Goal: Task Accomplishment & Management: Complete application form

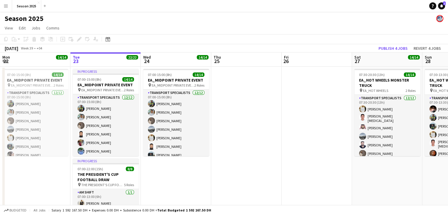
click at [5, 5] on app-icon "Menu" at bounding box center [6, 6] width 5 height 5
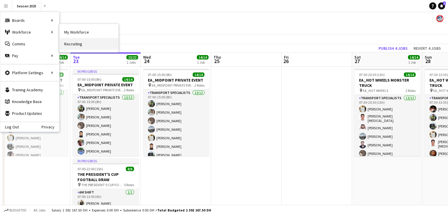
click at [83, 43] on link "Recruiting" at bounding box center [89, 44] width 59 height 12
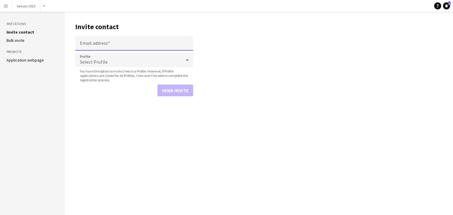
drag, startPoint x: 88, startPoint y: 43, endPoint x: 85, endPoint y: 39, distance: 4.7
click at [87, 43] on input "Email address" at bounding box center [134, 43] width 118 height 15
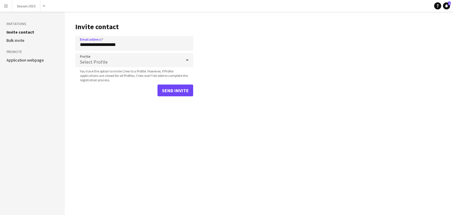
click at [118, 62] on div "Select Profile" at bounding box center [128, 60] width 106 height 14
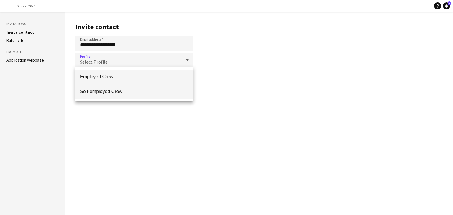
click at [111, 90] on span "Self-employed Crew" at bounding box center [134, 92] width 108 height 6
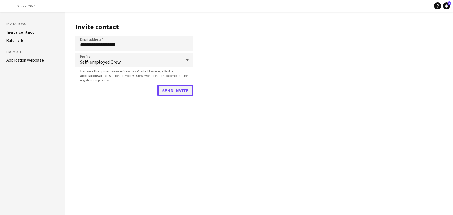
click at [178, 89] on button "Send invite" at bounding box center [175, 91] width 36 height 12
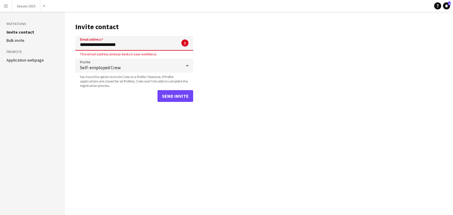
drag, startPoint x: 136, startPoint y: 47, endPoint x: 64, endPoint y: 49, distance: 71.6
click at [64, 49] on div "**********" at bounding box center [226, 113] width 453 height 203
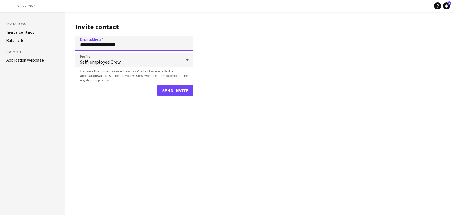
type input "**********"
click at [187, 88] on button "Send invite" at bounding box center [175, 91] width 36 height 12
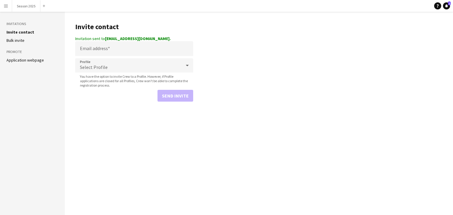
click at [0, 4] on button "Menu" at bounding box center [6, 6] width 12 height 12
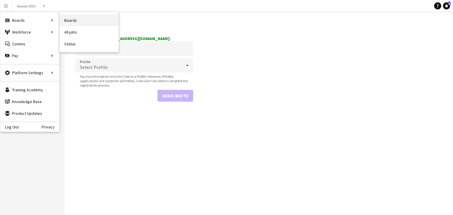
click at [69, 18] on link "Boards" at bounding box center [89, 20] width 59 height 12
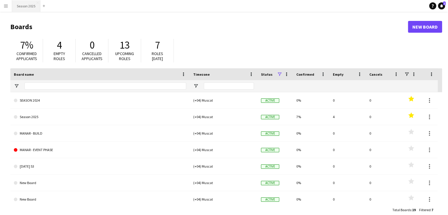
click at [27, 6] on button "Season 2025 Close" at bounding box center [26, 5] width 28 height 11
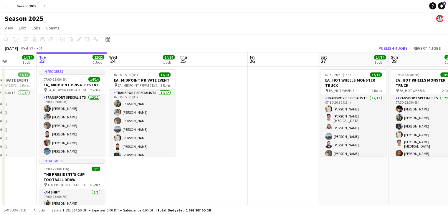
scroll to position [0, 175]
drag, startPoint x: 294, startPoint y: 106, endPoint x: 259, endPoint y: 106, distance: 34.5
click at [259, 106] on app-calendar-viewport "Sat 20 8/8 1 Job Sun 21 Mon 22 14/14 1 Job Tue 23 22/22 2 Jobs Wed 24 14/14 1 J…" at bounding box center [224, 154] width 448 height 205
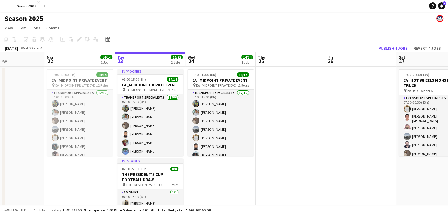
scroll to position [0, 154]
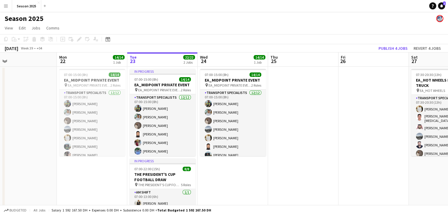
drag, startPoint x: 242, startPoint y: 111, endPoint x: 333, endPoint y: 110, distance: 91.4
click at [333, 110] on app-calendar-viewport "Fri 19 Sat 20 8/8 1 Job Sun 21 Mon 22 14/14 1 Job Tue 23 22/22 2 Jobs Wed 24 14…" at bounding box center [224, 154] width 448 height 205
click at [221, 78] on h3 "EA_MIDPOINT PRIVATE EVENT" at bounding box center [233, 80] width 66 height 5
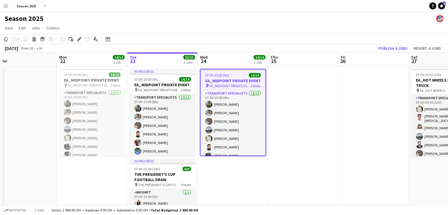
click at [308, 109] on app-date-cell at bounding box center [303, 162] width 70 height 191
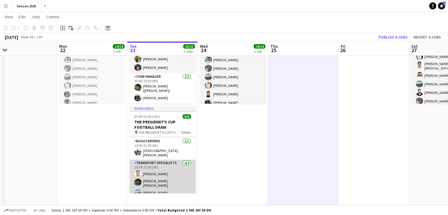
scroll to position [69, 0]
